Goal: Check status

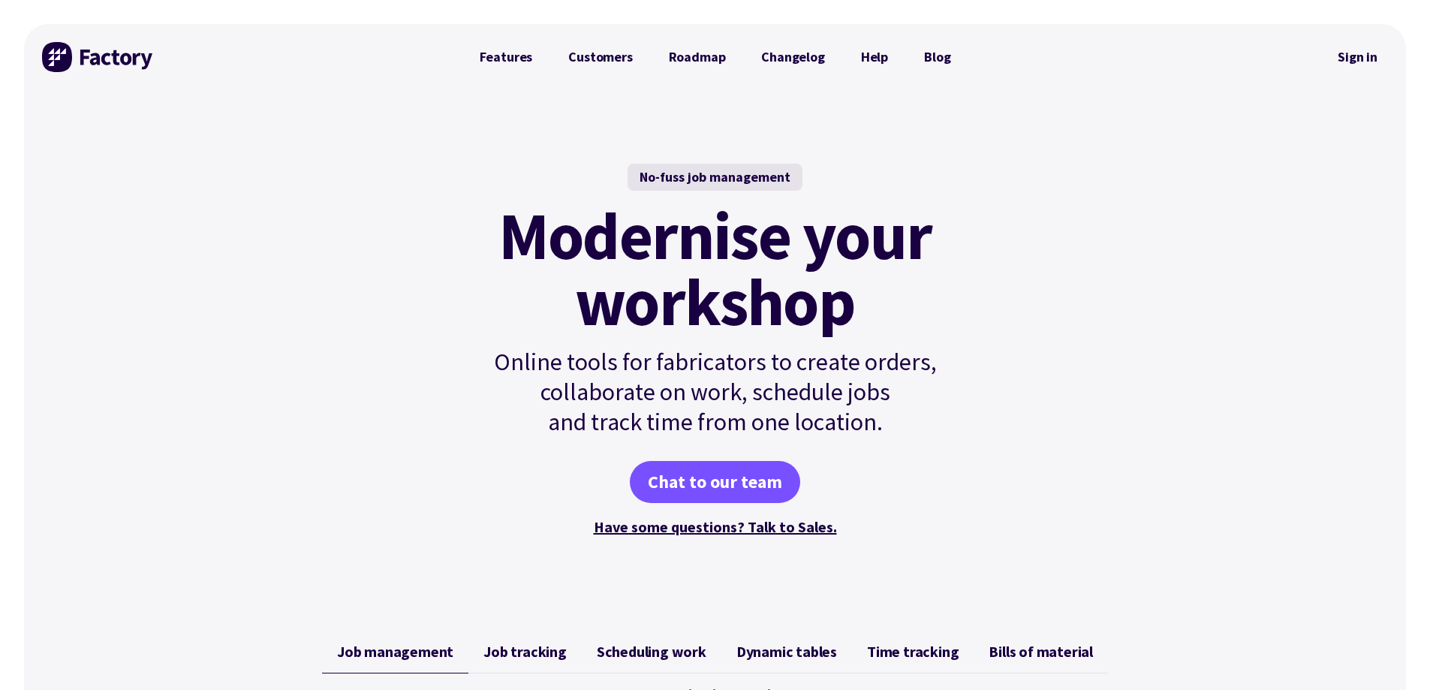
click at [1360, 59] on link "Sign in" at bounding box center [1357, 57] width 61 height 35
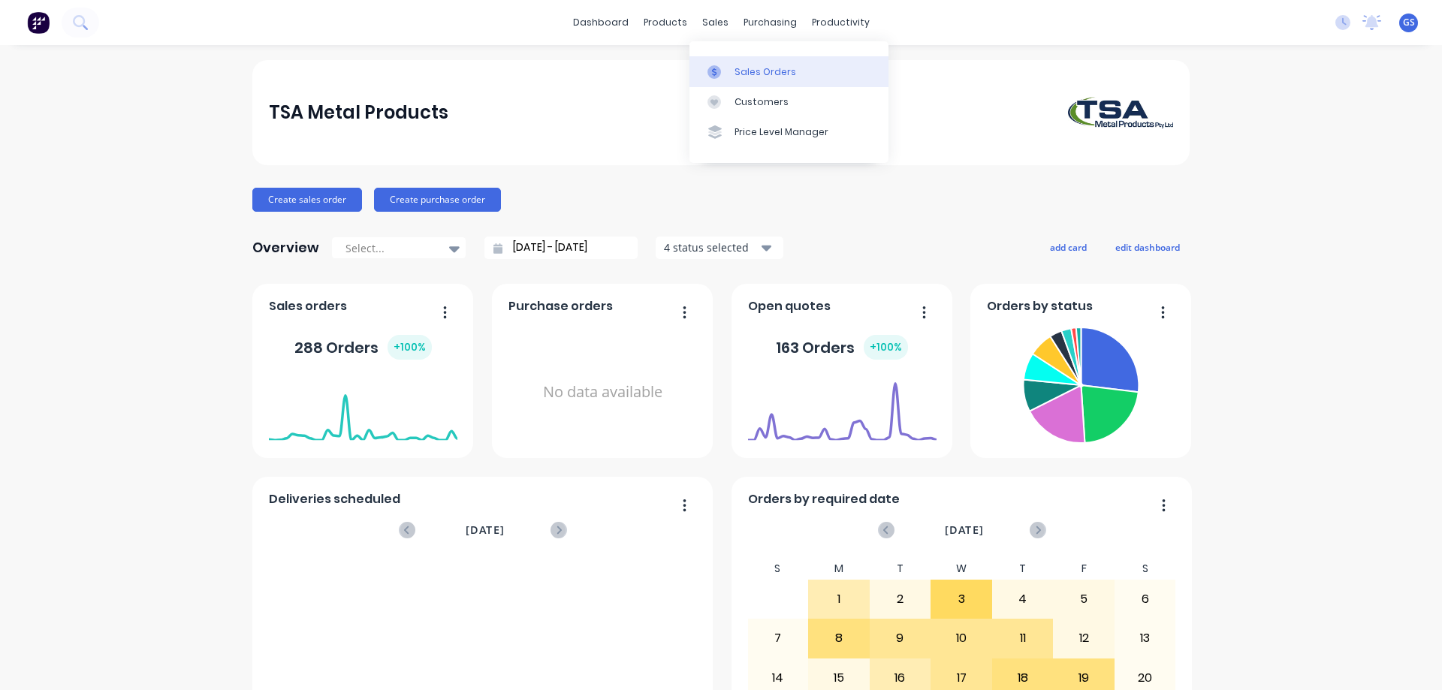
click at [737, 66] on div "Sales Orders" at bounding box center [765, 72] width 62 height 14
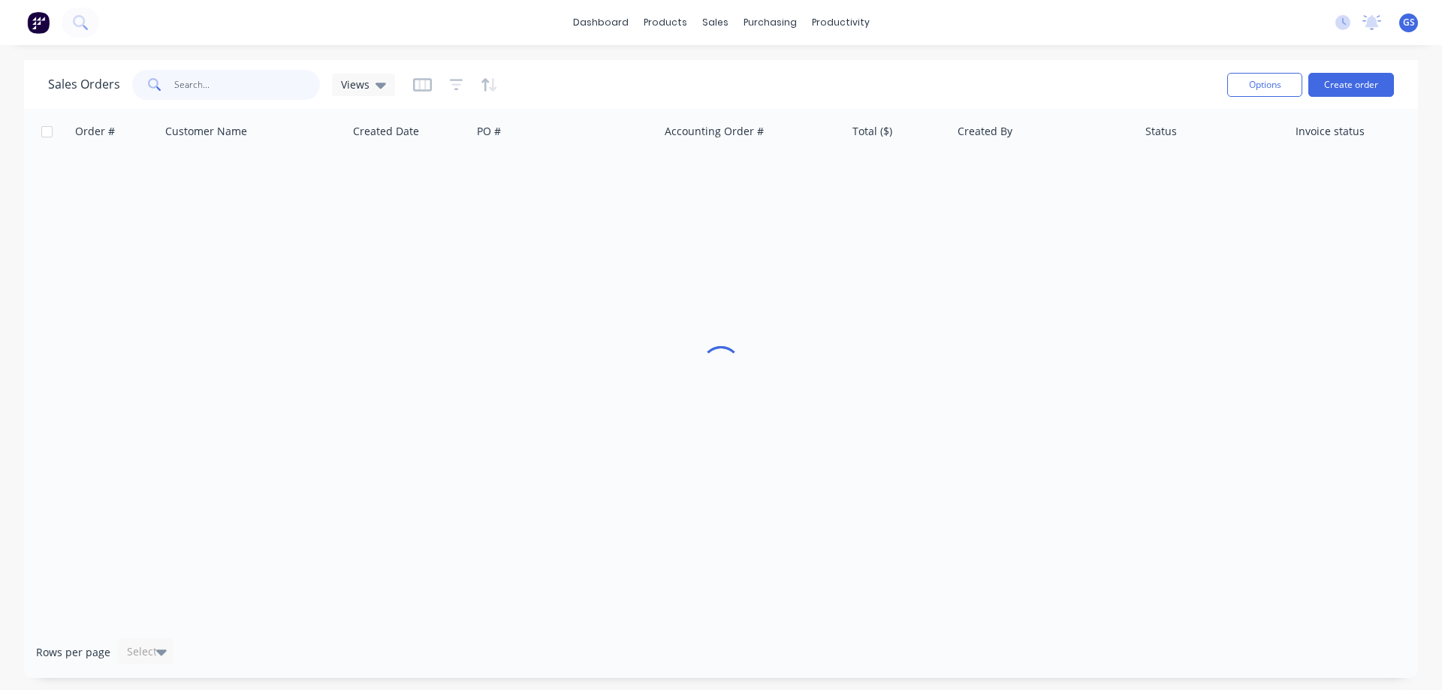
click at [187, 89] on input "text" at bounding box center [247, 85] width 146 height 30
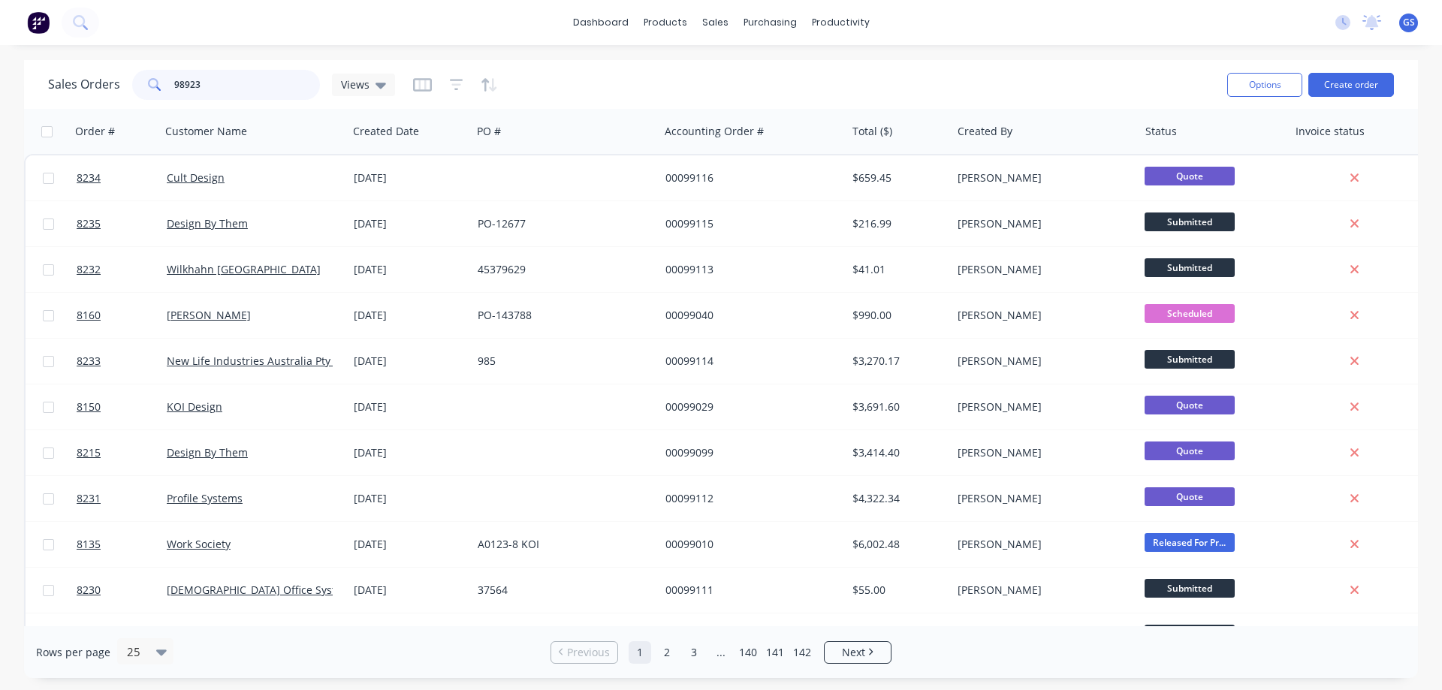
type input "98923"
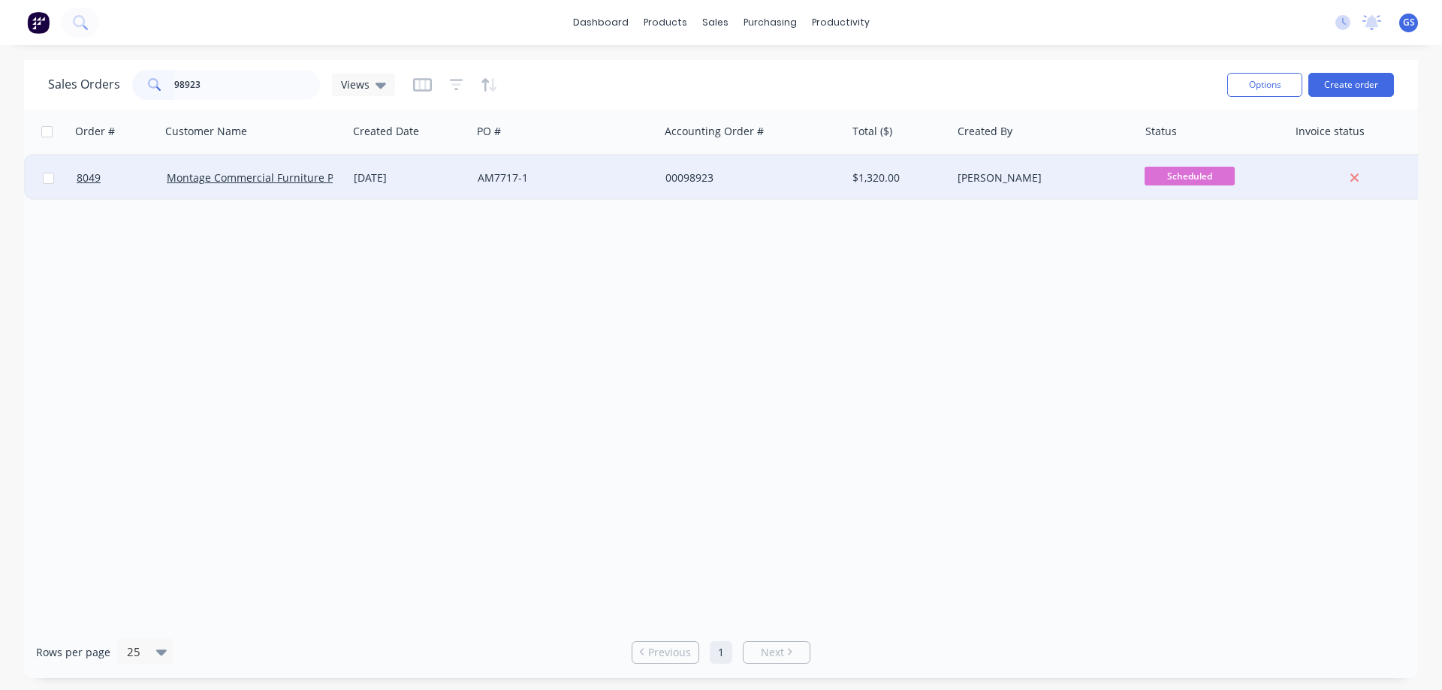
click at [203, 190] on div "Montage Commercial Furniture Pty Ltd" at bounding box center [254, 177] width 187 height 45
